Goal: Task Accomplishment & Management: Manage account settings

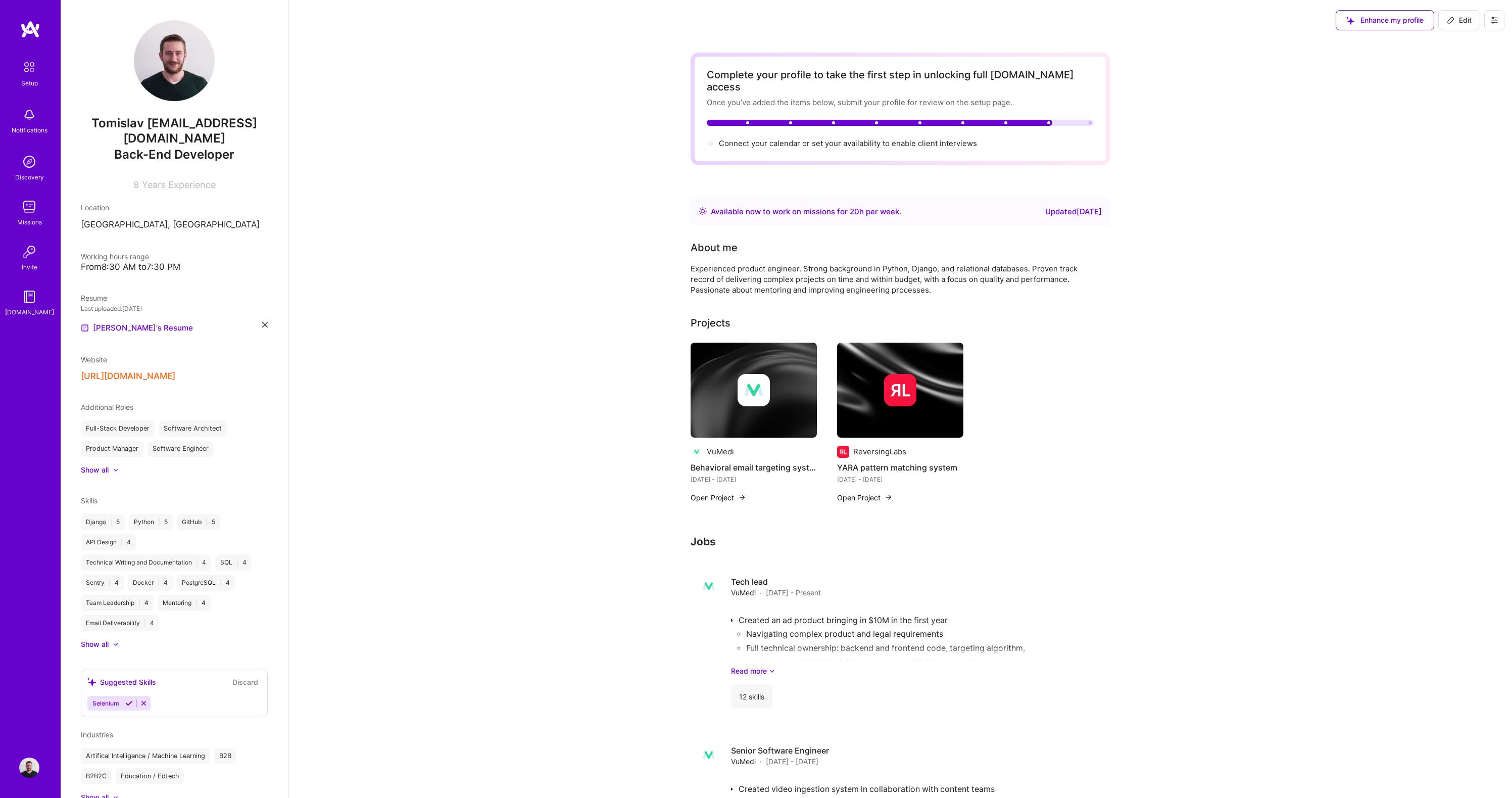
click at [928, 410] on img at bounding box center [900, 390] width 126 height 95
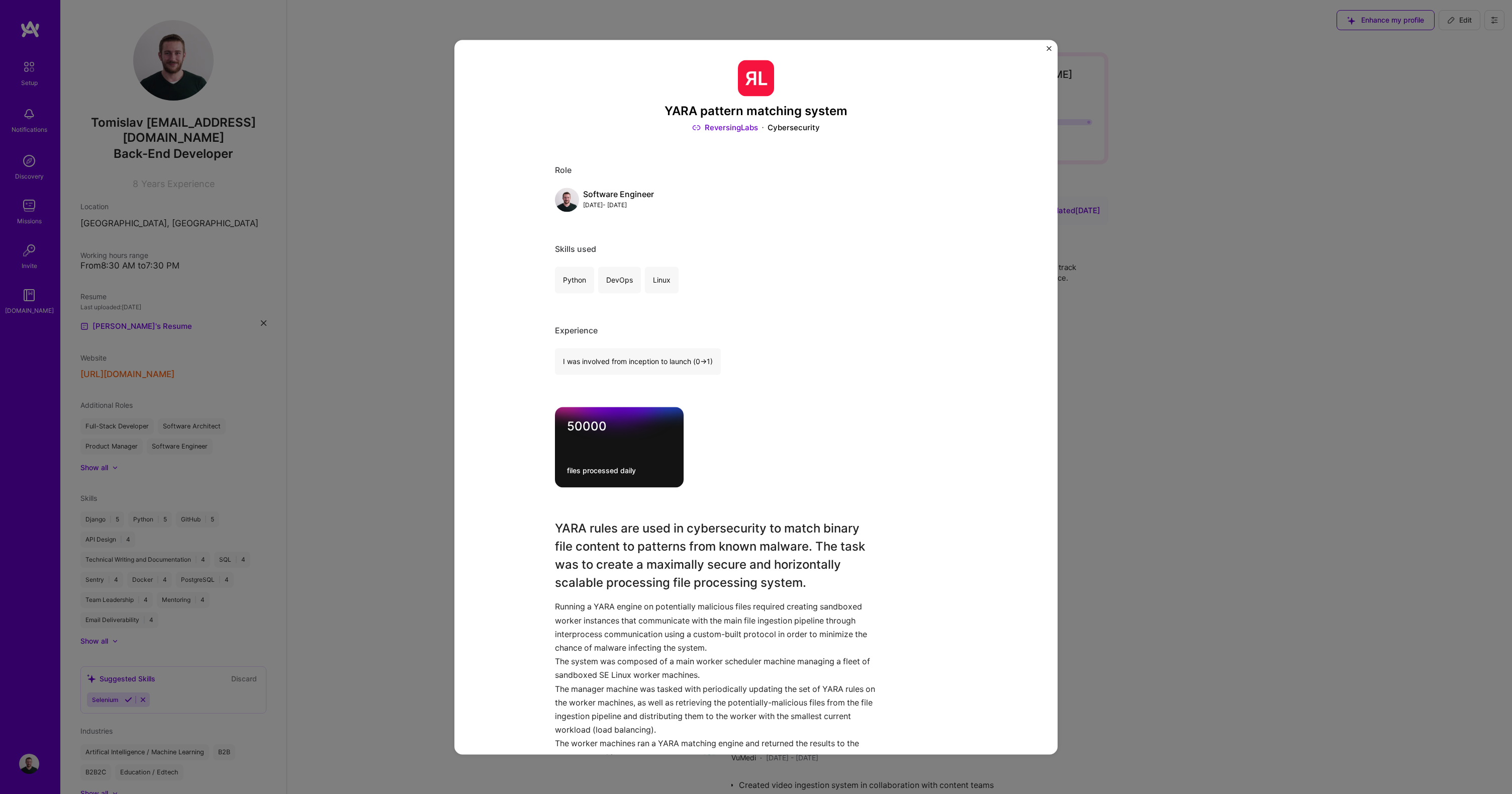
click at [1040, 48] on div "YARA pattern matching system ReversingLabs Cybersecurity Role Software Engineer…" at bounding box center [756, 397] width 603 height 715
click at [1045, 47] on div "YARA pattern matching system ReversingLabs Cybersecurity Role Software Engineer…" at bounding box center [756, 397] width 603 height 715
click at [1048, 47] on img "Close" at bounding box center [1049, 48] width 5 height 5
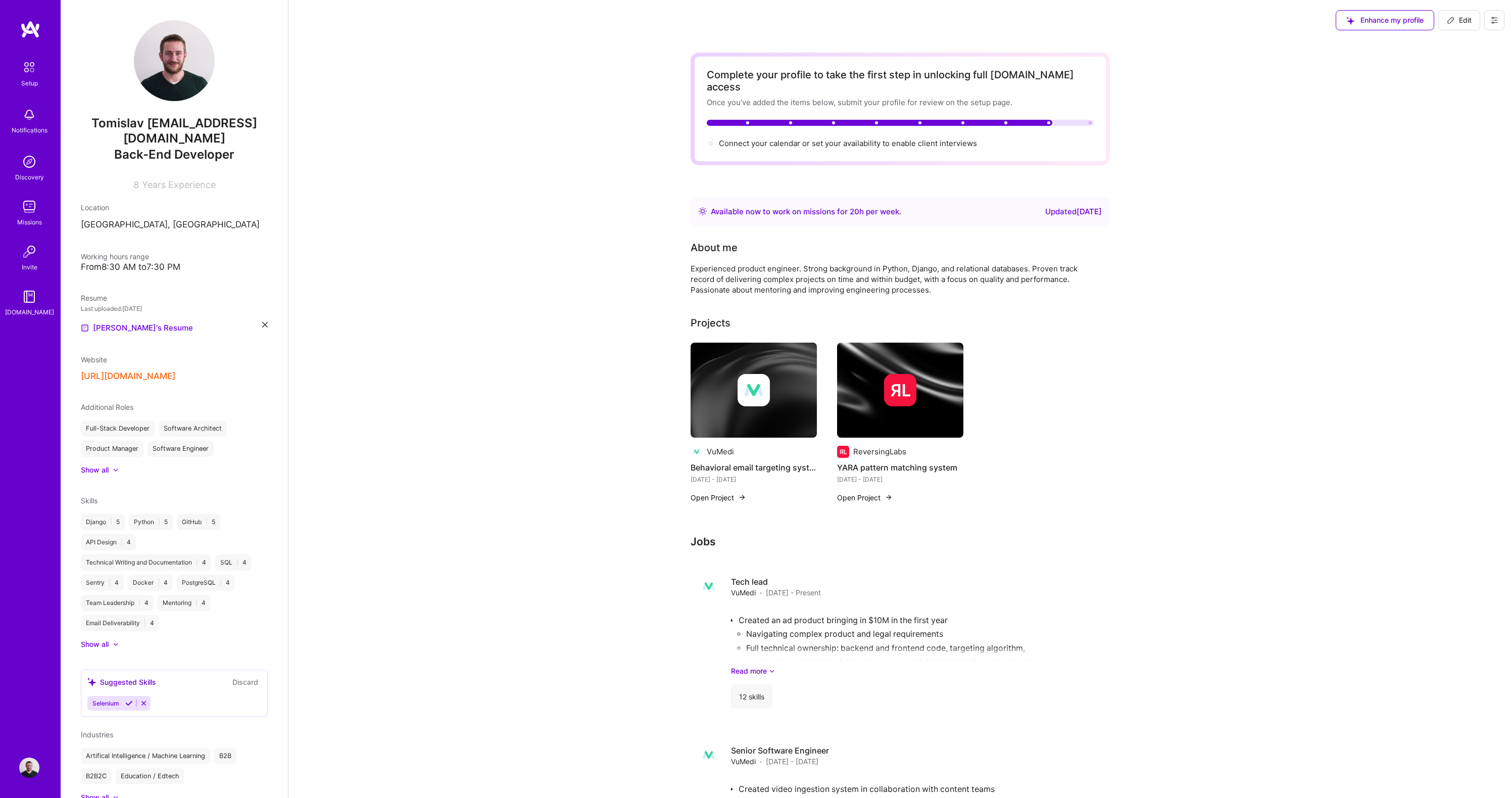
click at [1455, 22] on span "Edit" at bounding box center [1459, 20] width 25 height 10
select select "US"
select select "Right Now"
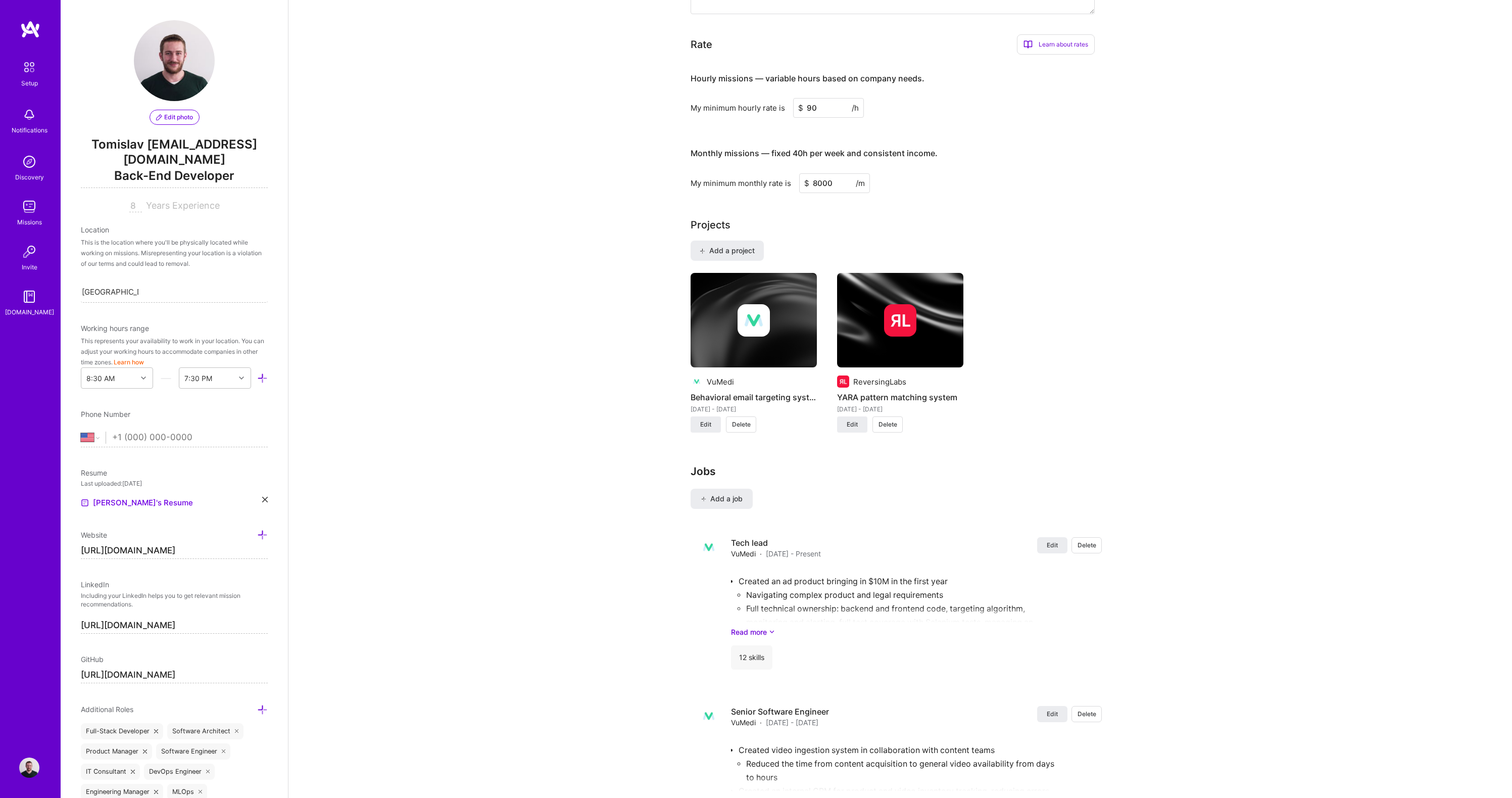
scroll to position [664, 0]
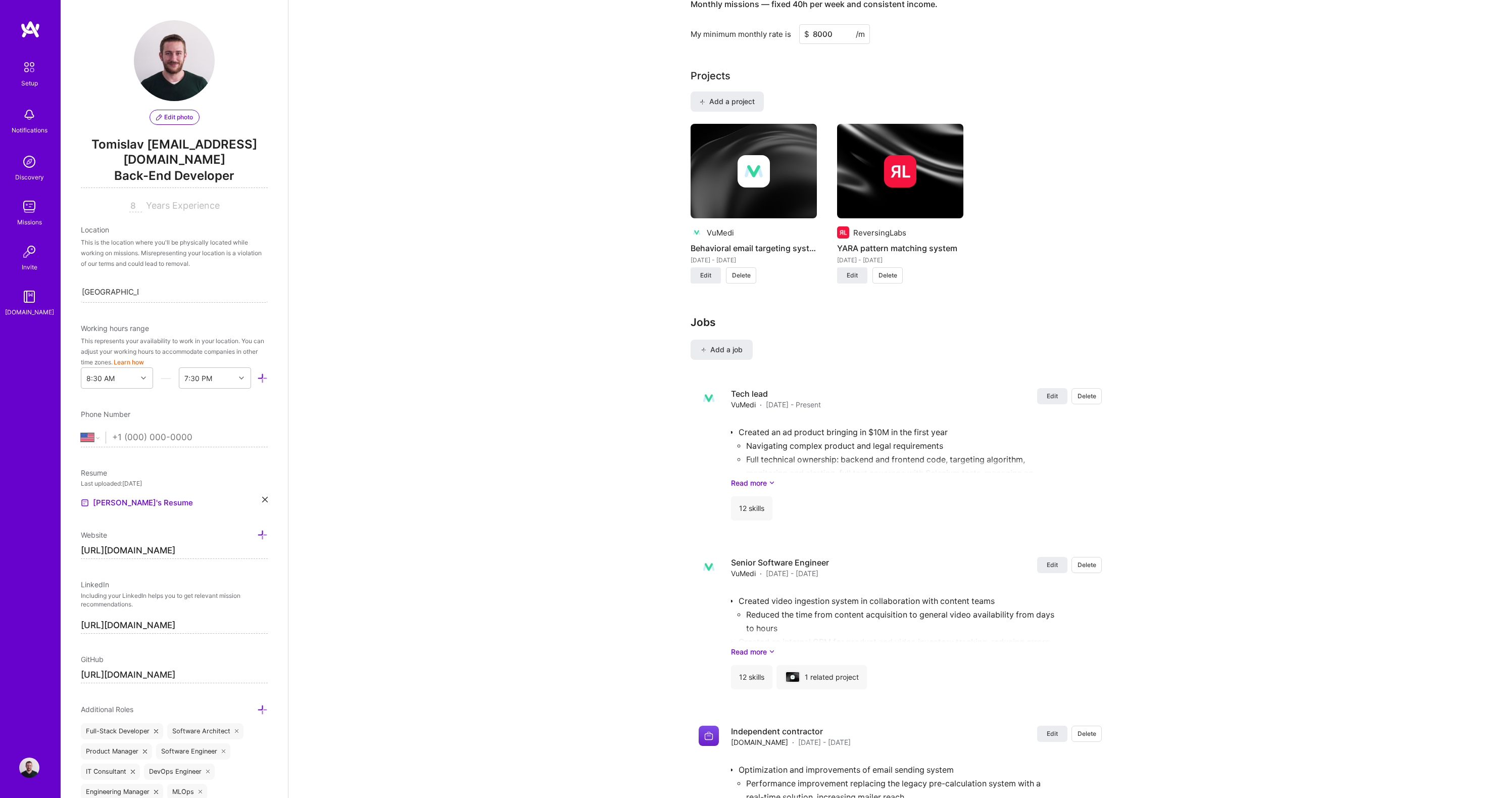
click at [944, 178] on img at bounding box center [900, 171] width 126 height 95
click at [857, 271] on span "Edit" at bounding box center [852, 275] width 11 height 9
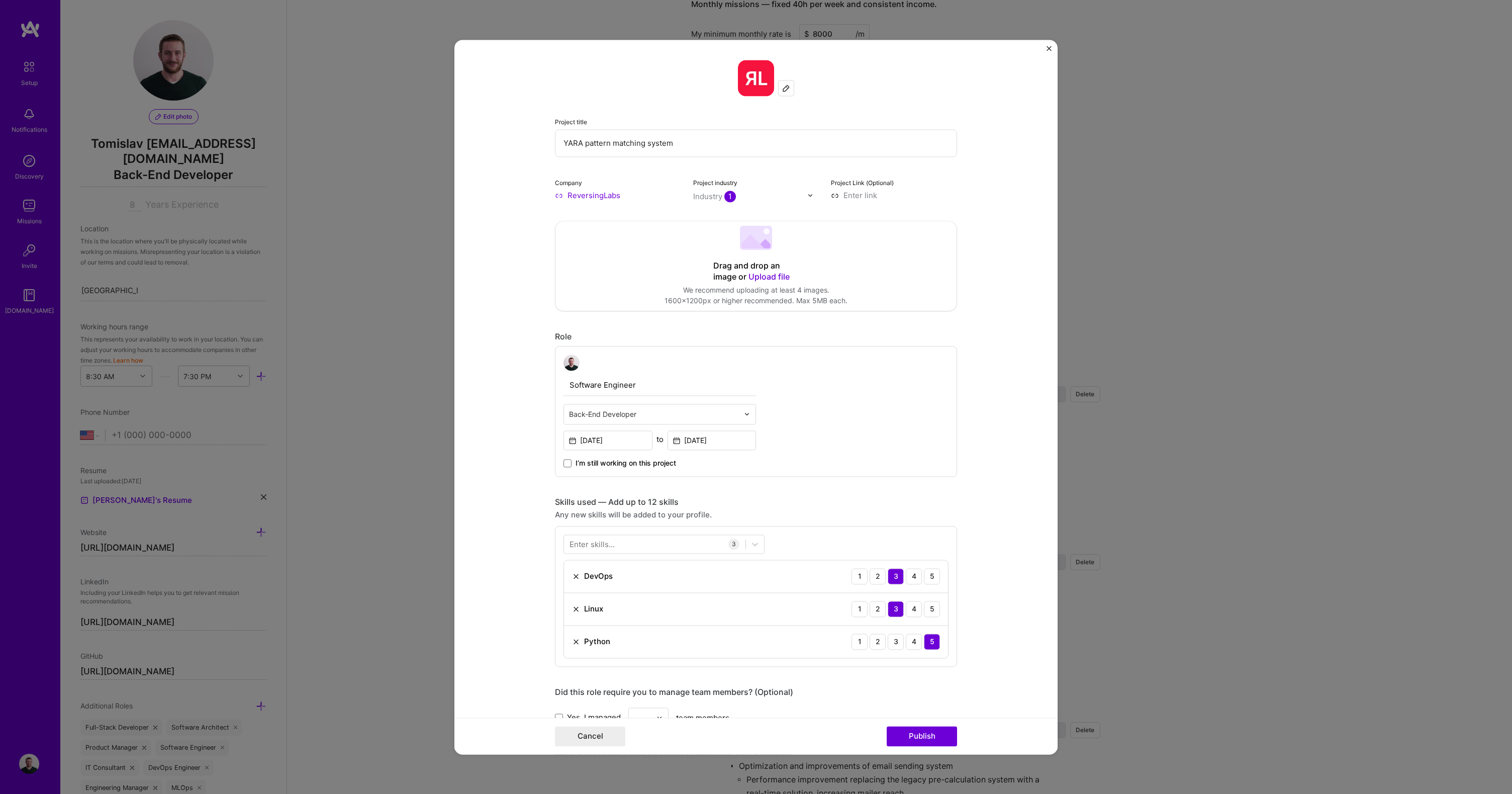
click at [753, 273] on span "Upload file" at bounding box center [769, 276] width 41 height 10
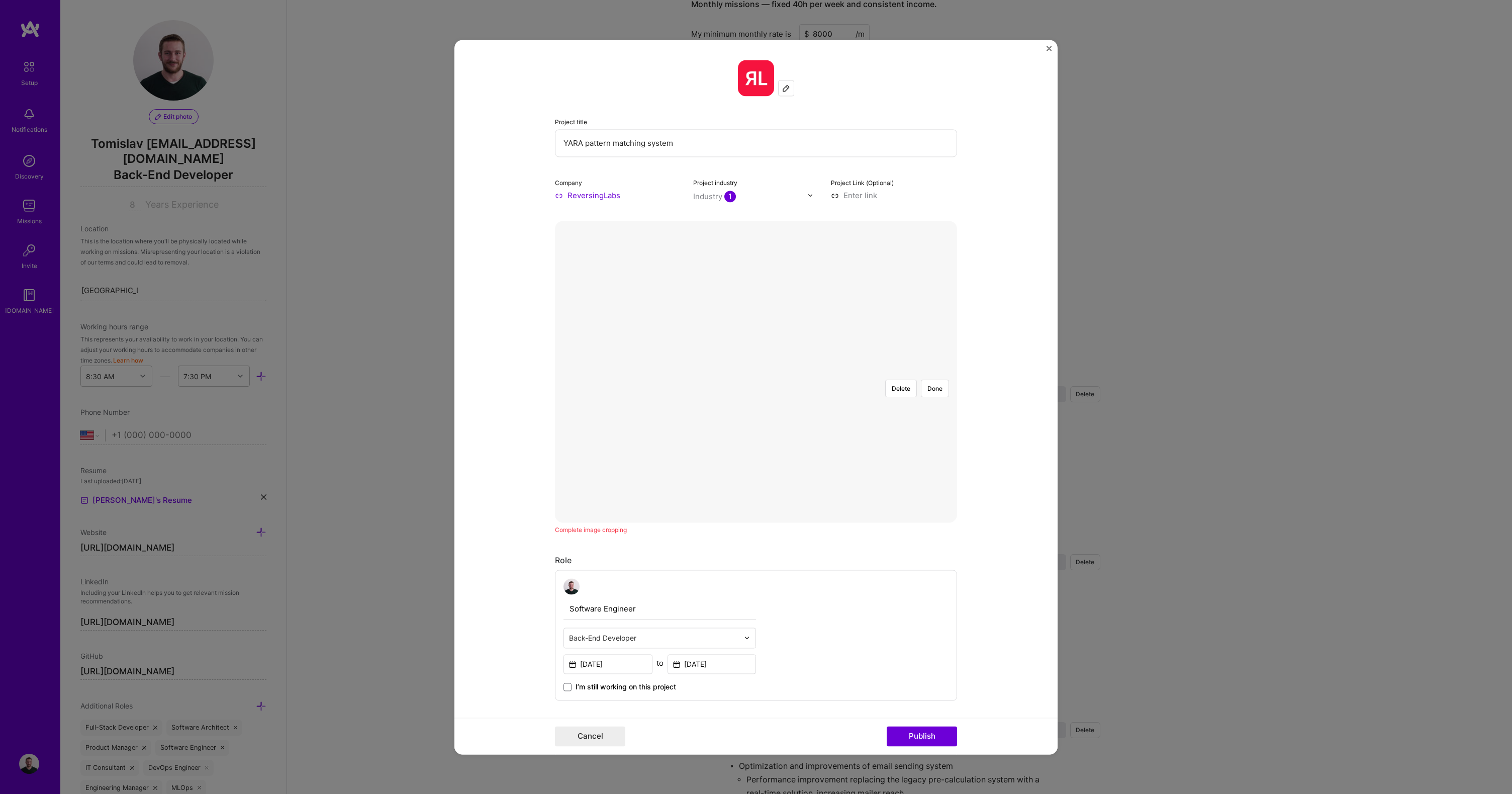
click at [768, 418] on div at bounding box center [907, 531] width 302 height 227
click at [775, 408] on div at bounding box center [907, 522] width 302 height 227
click at [934, 380] on button "Done" at bounding box center [935, 389] width 28 height 18
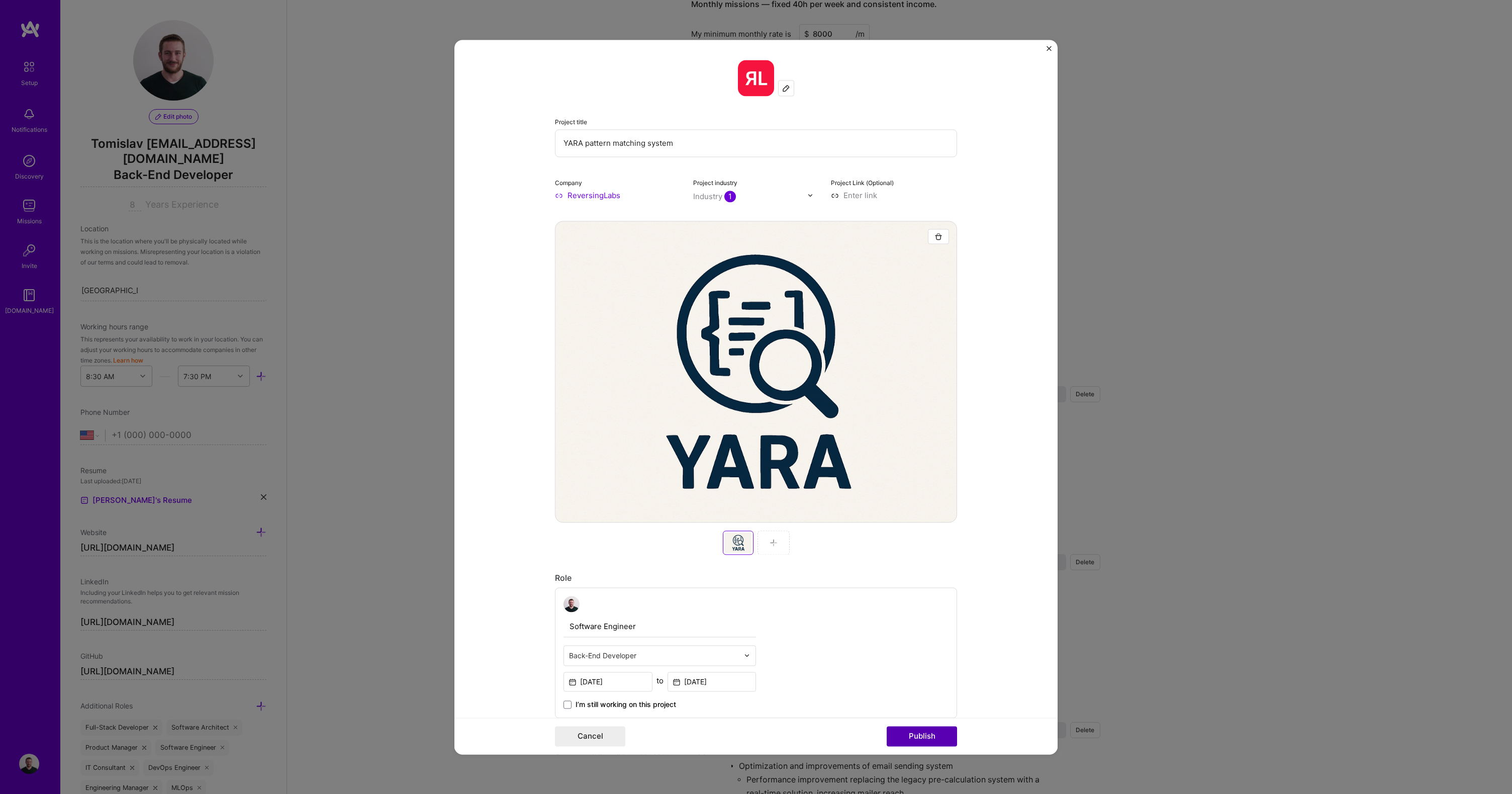
click at [917, 735] on button "Publish" at bounding box center [922, 736] width 70 height 20
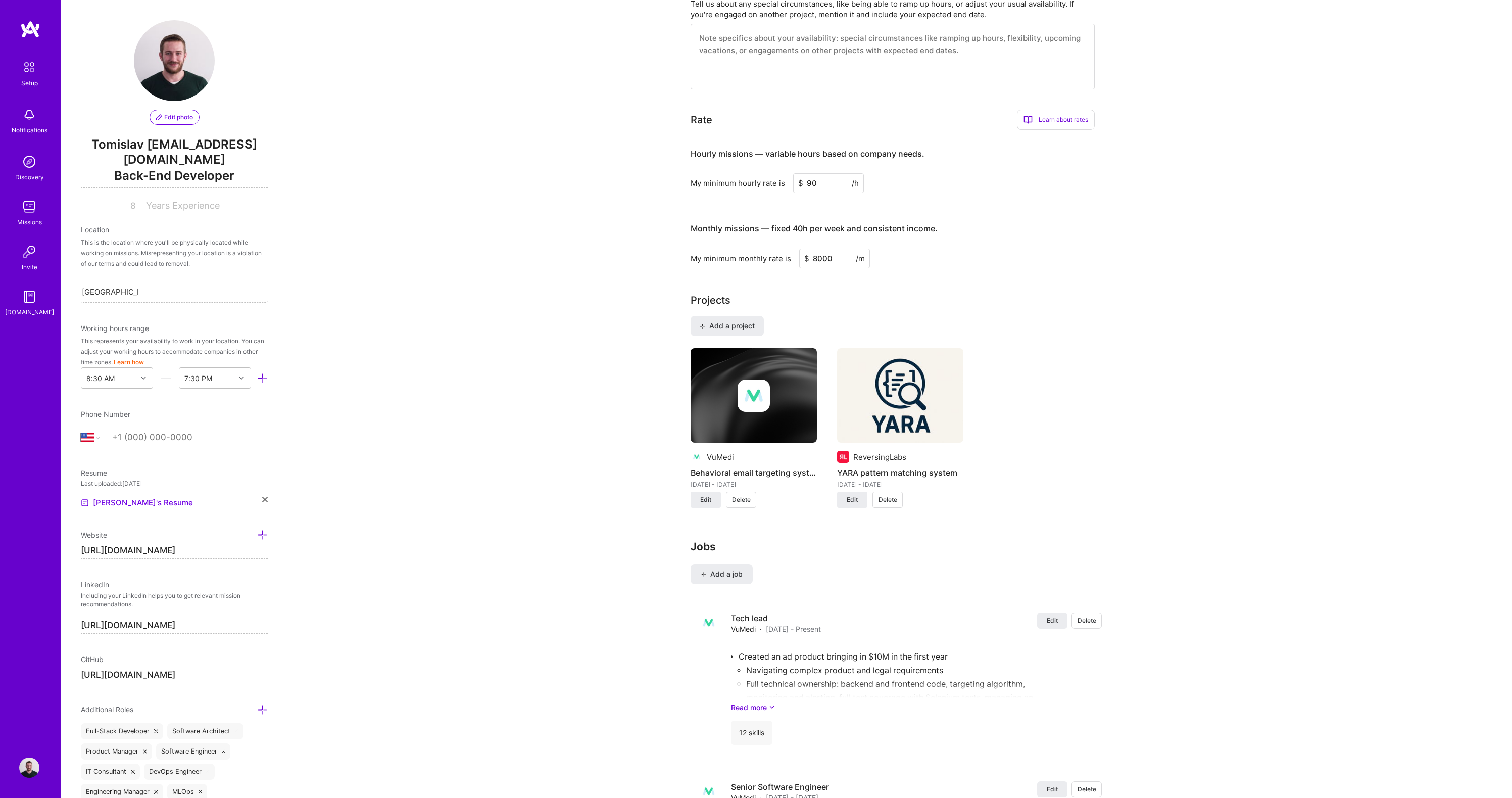
scroll to position [443, 0]
